Goal: Information Seeking & Learning: Learn about a topic

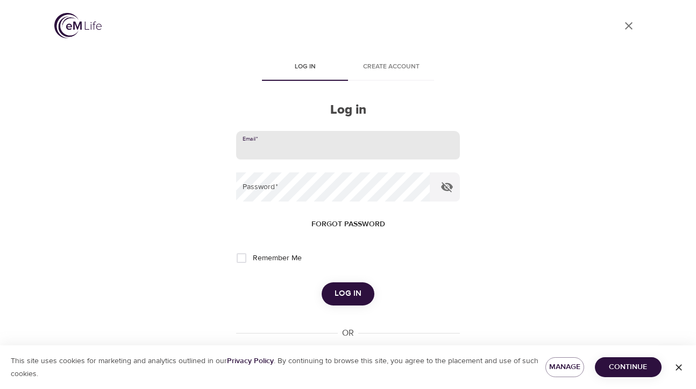
click at [347, 141] on input "email" at bounding box center [348, 145] width 224 height 29
type input "[PERSON_NAME][EMAIL_ADDRESS][PERSON_NAME][DOMAIN_NAME]"
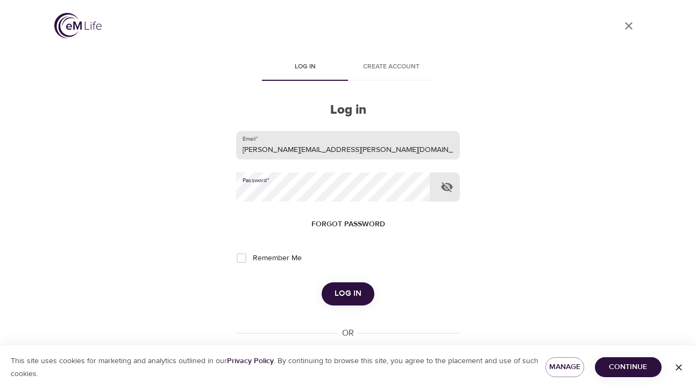
click at [322, 282] on button "Log in" at bounding box center [348, 293] width 53 height 23
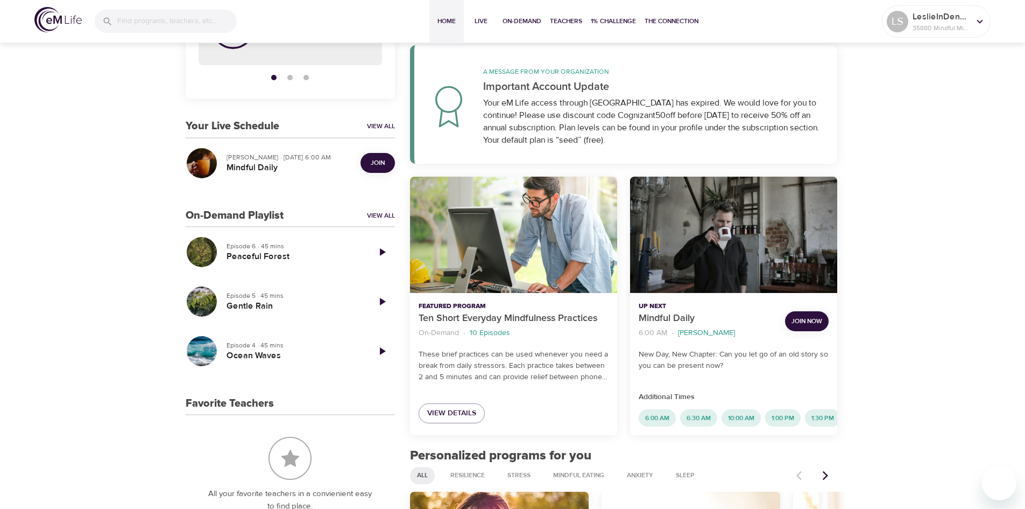
scroll to position [163, 0]
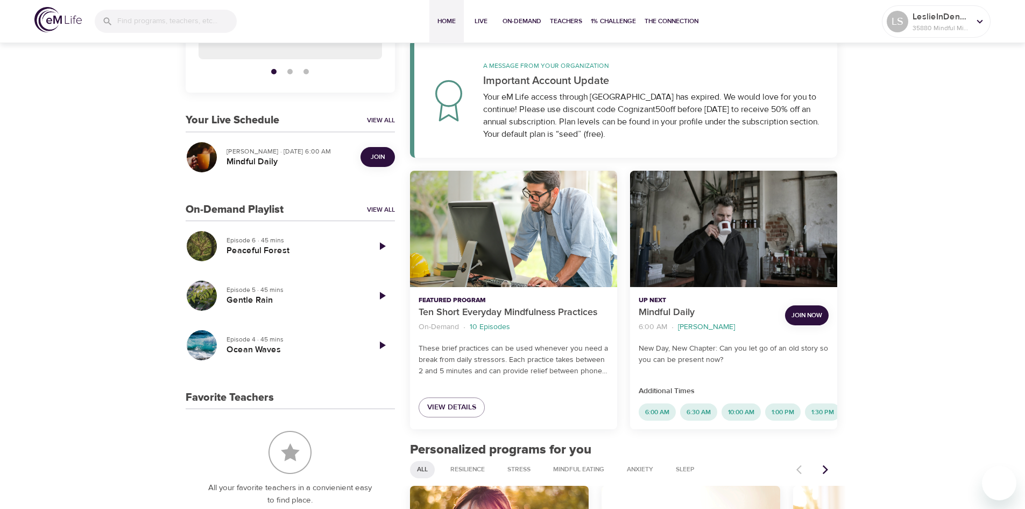
click at [696, 314] on span "Join Now" at bounding box center [807, 314] width 31 height 11
